Goal: Transaction & Acquisition: Download file/media

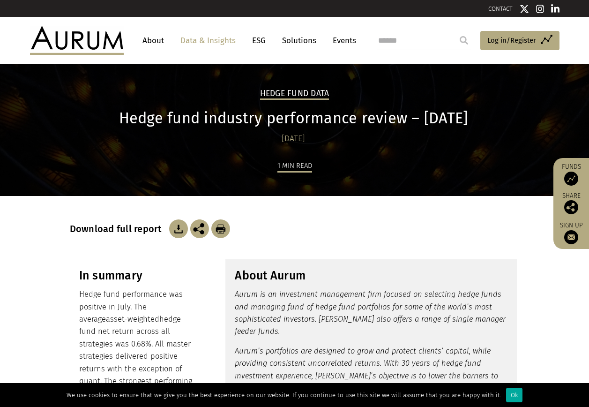
click at [215, 44] on link "Data & Insights" at bounding box center [208, 40] width 65 height 17
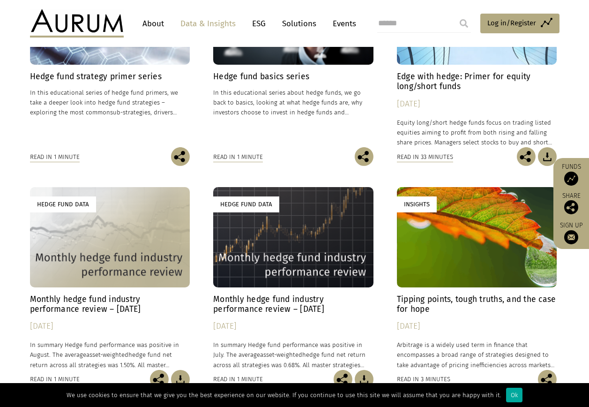
scroll to position [422, 0]
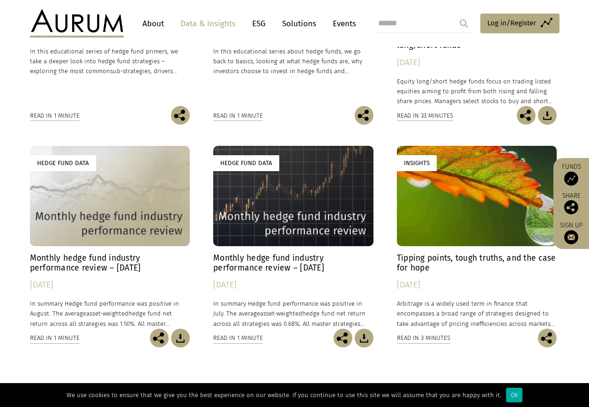
click at [124, 263] on h4 "Monthly hedge fund industry performance review – August 2025" at bounding box center [110, 263] width 160 height 20
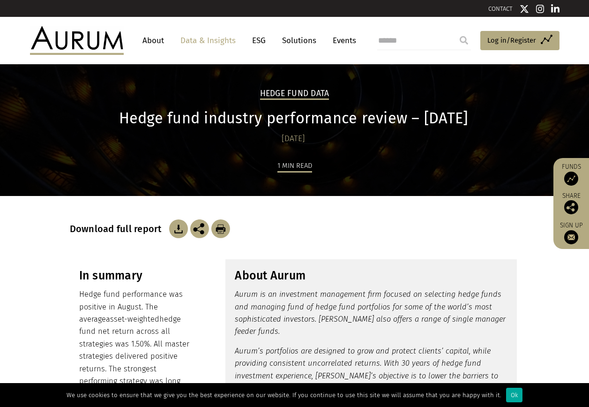
click at [321, 313] on p "Aurum is an investment management firm focused on selecting hedge funds and man…" at bounding box center [371, 313] width 273 height 50
click at [177, 228] on img at bounding box center [178, 228] width 19 height 19
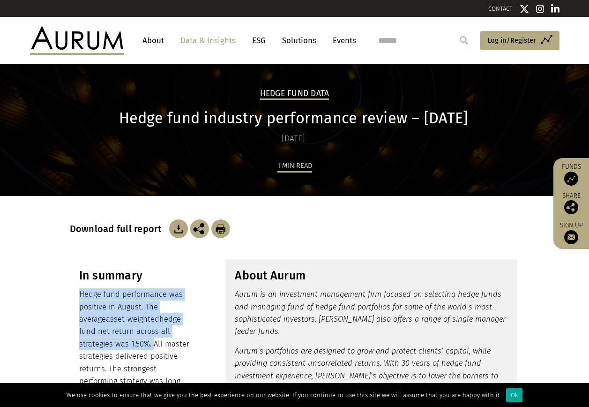
drag, startPoint x: 99, startPoint y: 346, endPoint x: 75, endPoint y: 299, distance: 52.2
click at [75, 299] on div "In summary Hedge fund performance was positive in August. The average asset-wei…" at bounding box center [137, 340] width 135 height 162
drag, startPoint x: 75, startPoint y: 299, endPoint x: 136, endPoint y: 308, distance: 61.5
copy p "Hedge fund performance was positive in August. The average asset-weighted hedge…"
